Goal: Information Seeking & Learning: Compare options

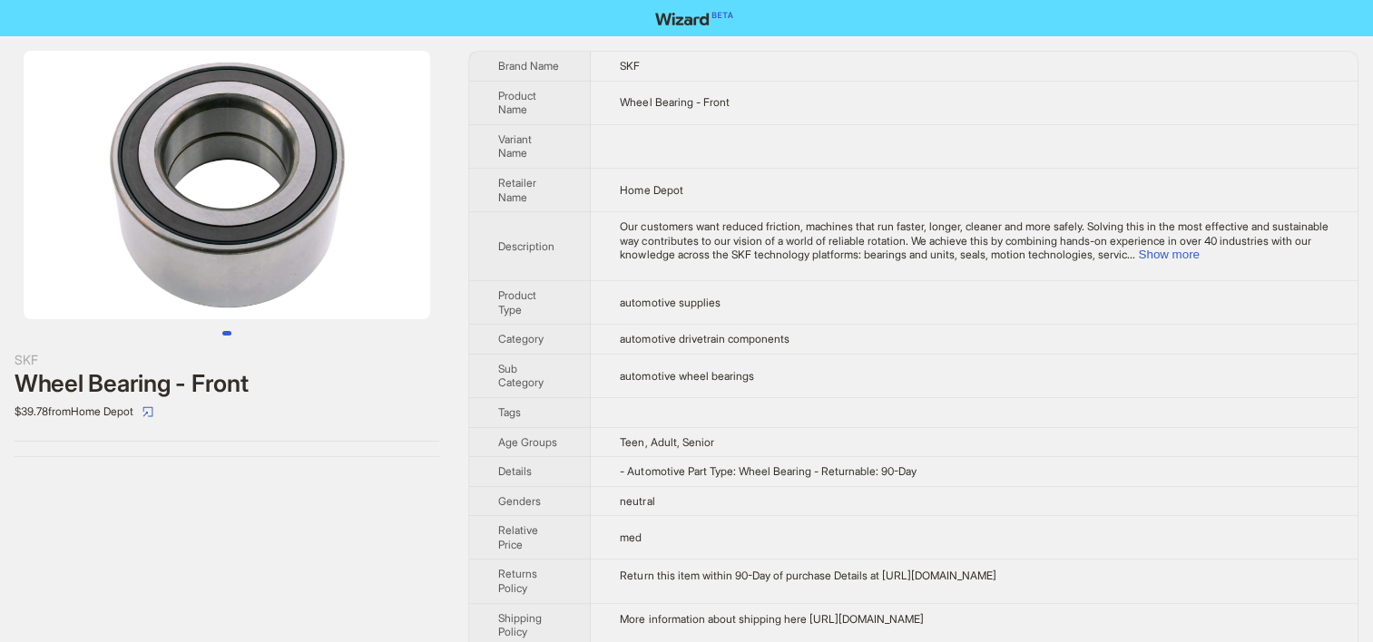
click at [685, 409] on td at bounding box center [974, 412] width 767 height 30
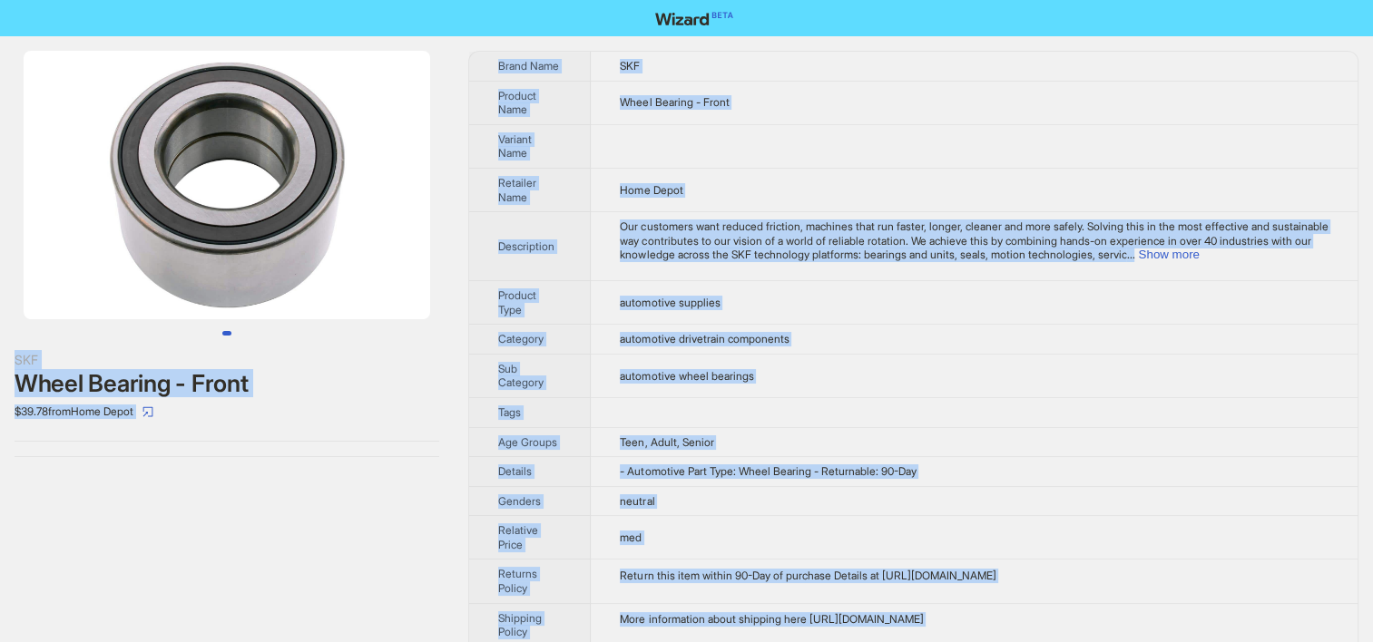
copy div "SKF Wheel Bearing - Front $39.78 from Home Depot Brand Name SKF Product Name Wh…"
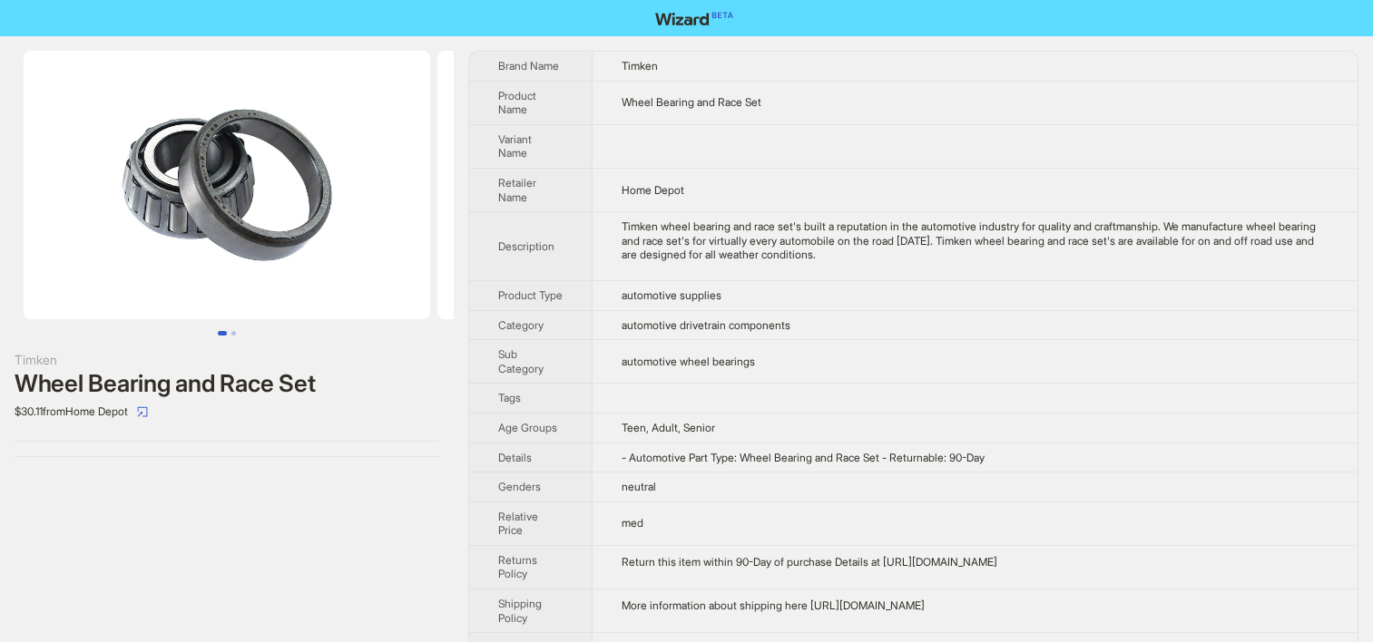
click at [858, 464] on span "- Automotive Part Type: Wheel Bearing and Race Set - Returnable: 90-Day" at bounding box center [802, 458] width 363 height 14
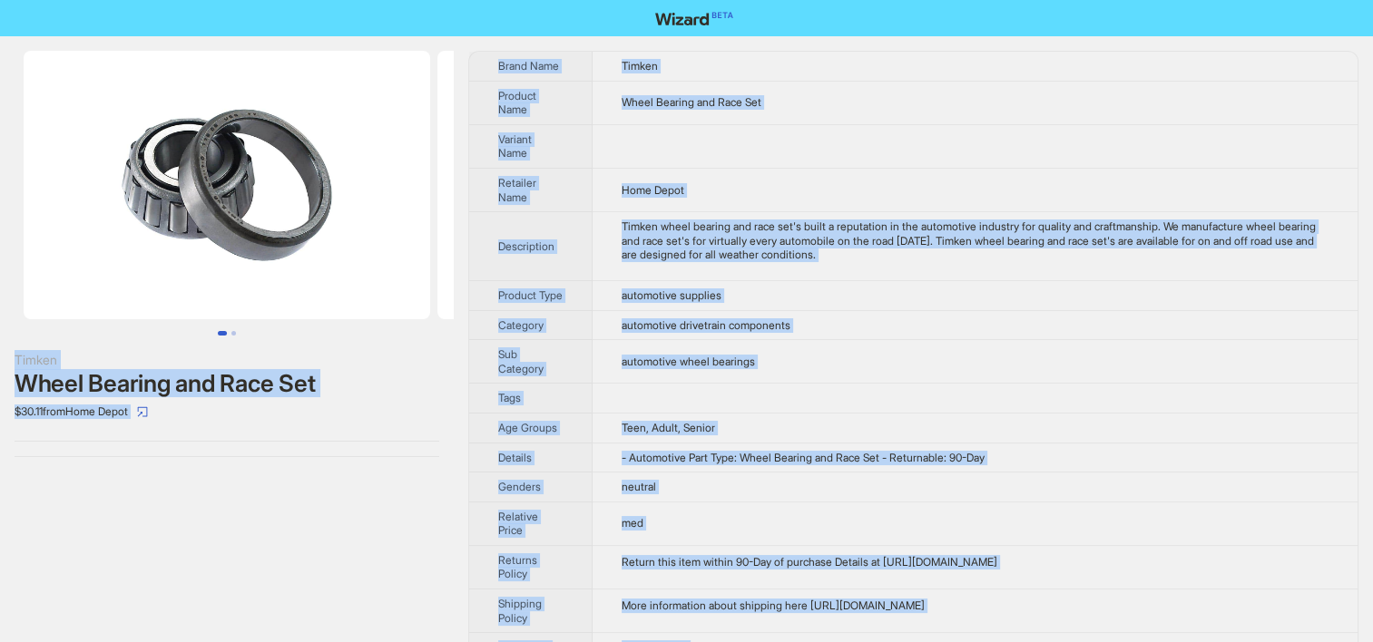
copy div "Timken Wheel Bearing and Race Set $30.11 from Home Depot Brand Name Timken Prod…"
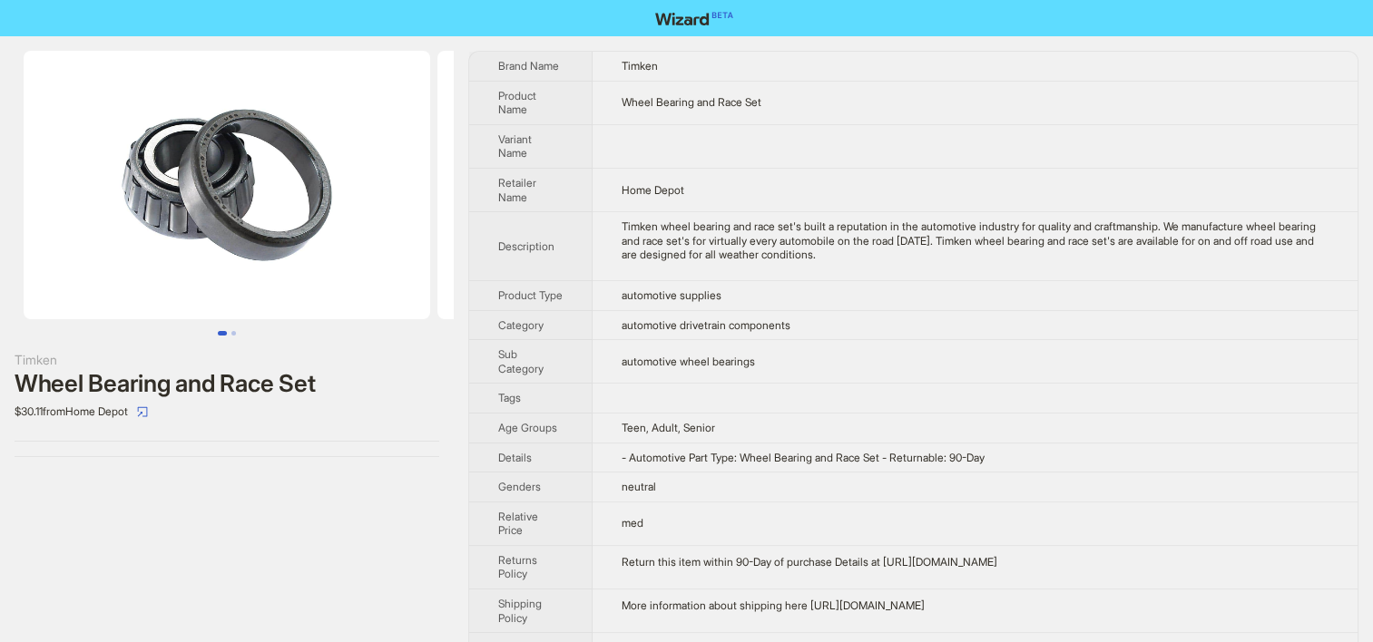
click at [657, 330] on td "automotive drivetrain components" at bounding box center [974, 325] width 765 height 30
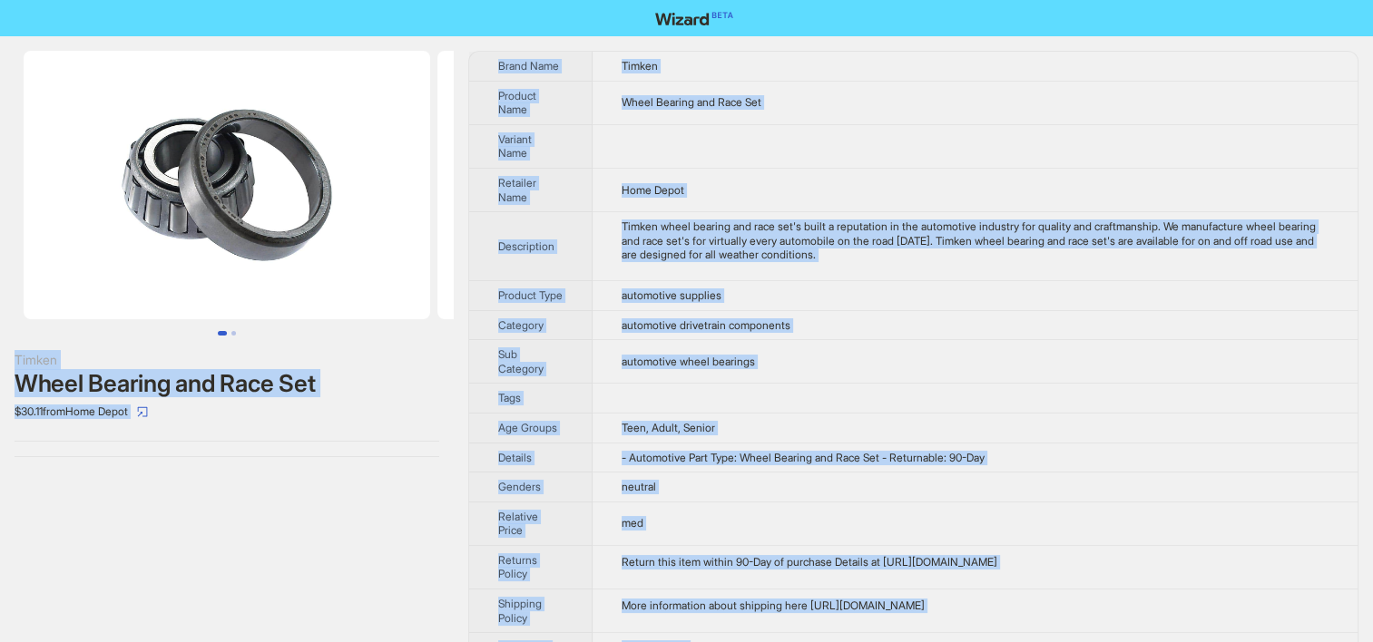
copy div "Timken Wheel Bearing and Race Set $30.11 from Home Depot Brand Name Timken Prod…"
